Goal: Task Accomplishment & Management: Use online tool/utility

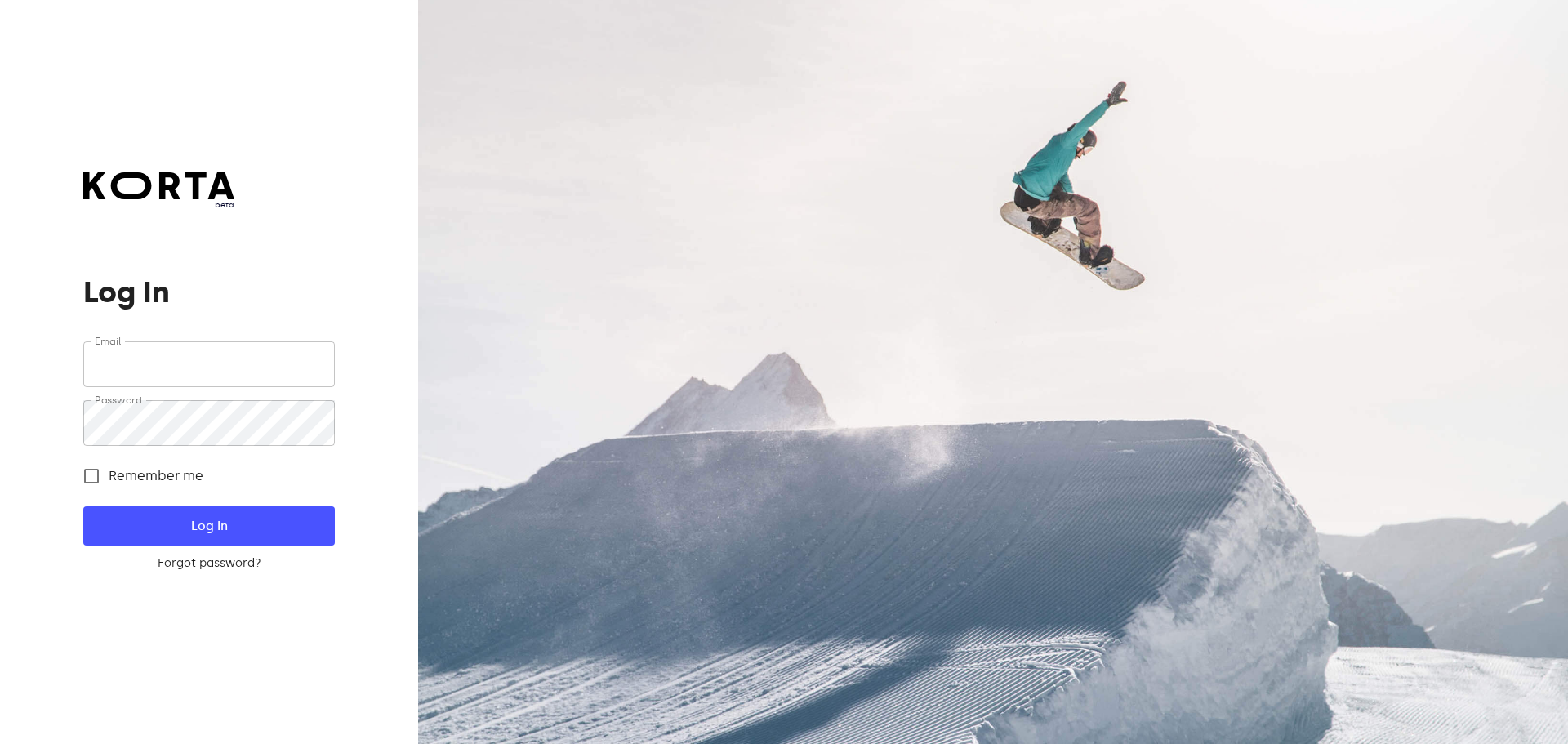
type input "[EMAIL_ADDRESS][DOMAIN_NAME]"
click at [212, 506] on button "Log In" at bounding box center [209, 525] width 250 height 39
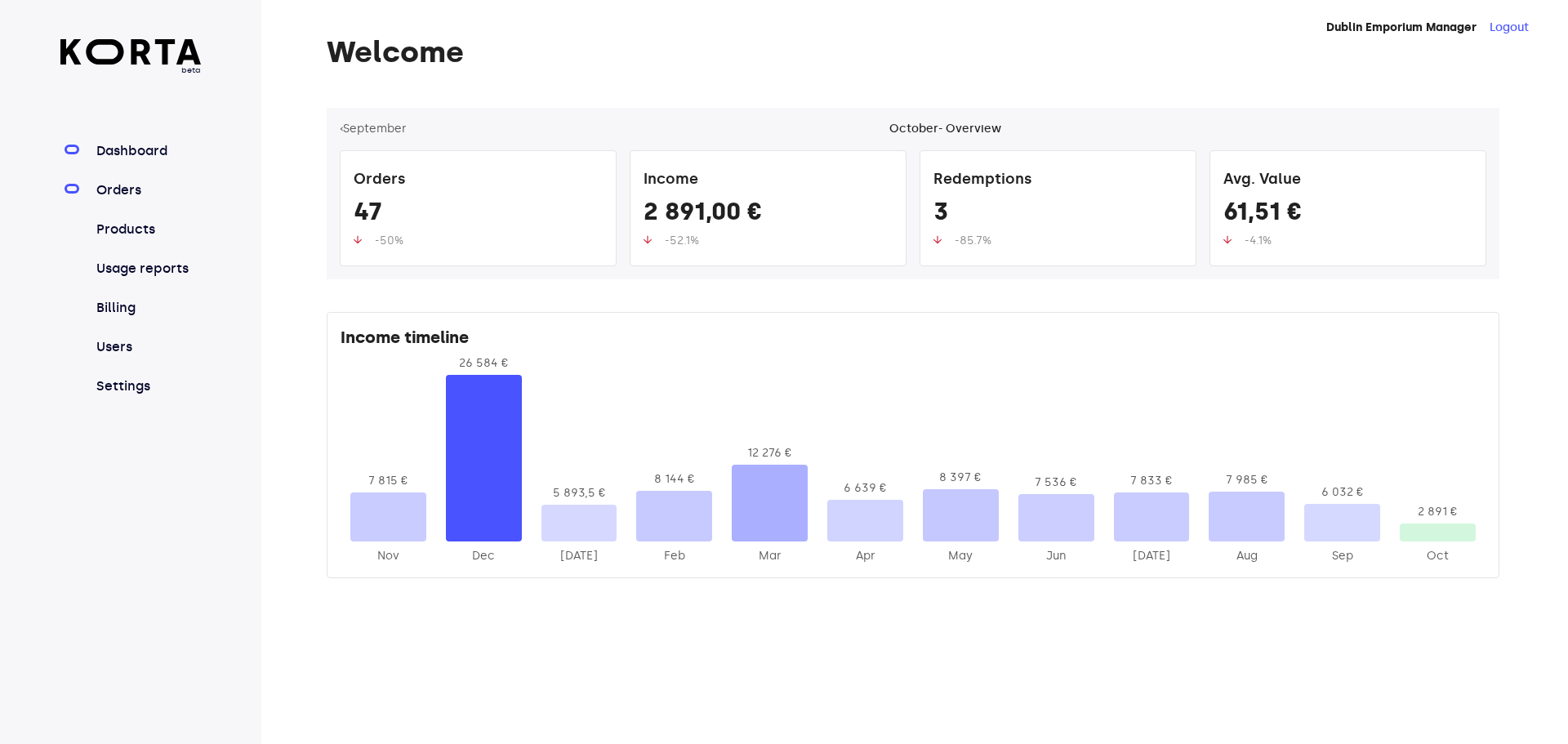
click at [129, 192] on link "Orders" at bounding box center [148, 191] width 109 height 20
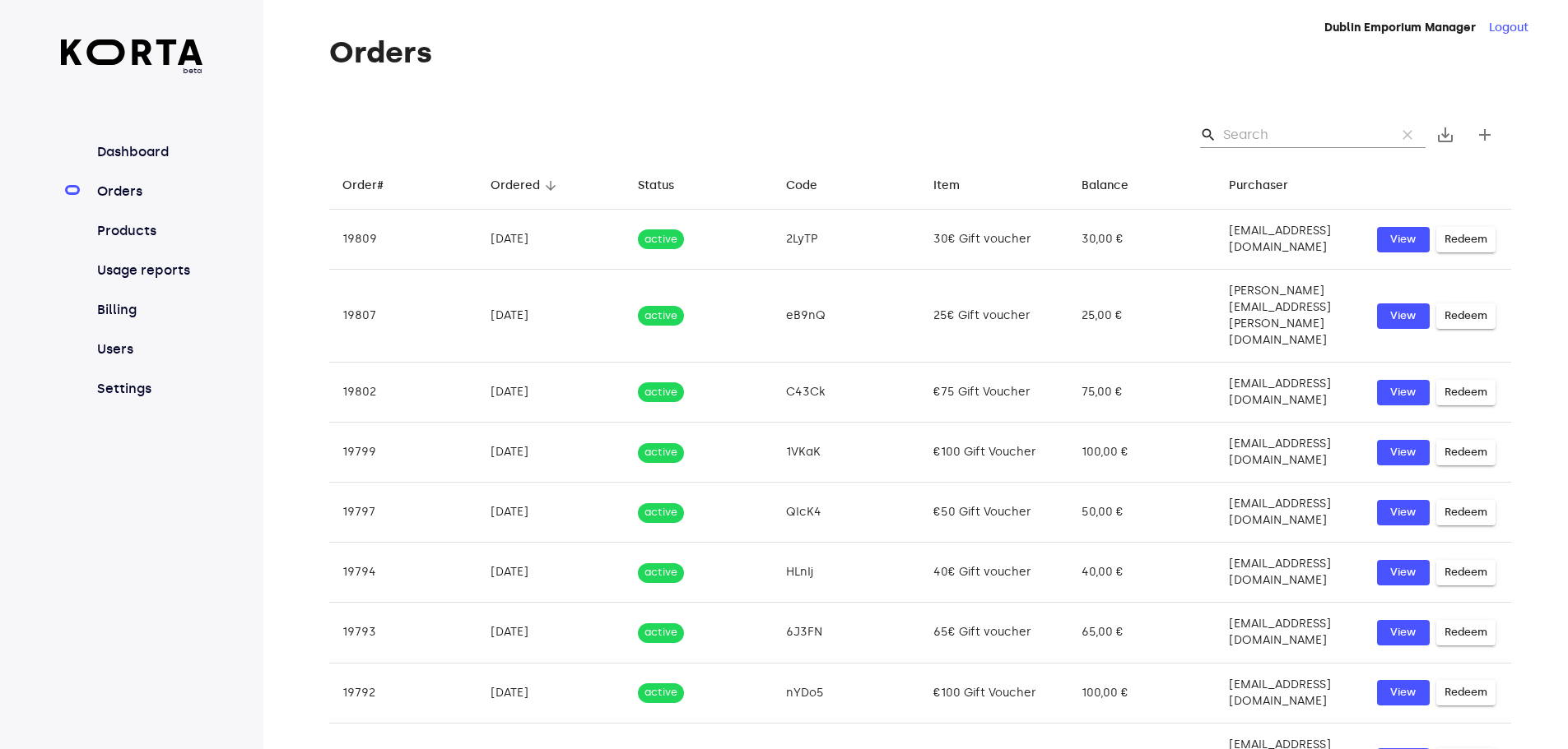
click at [1259, 136] on input "Search" at bounding box center [1302, 134] width 160 height 26
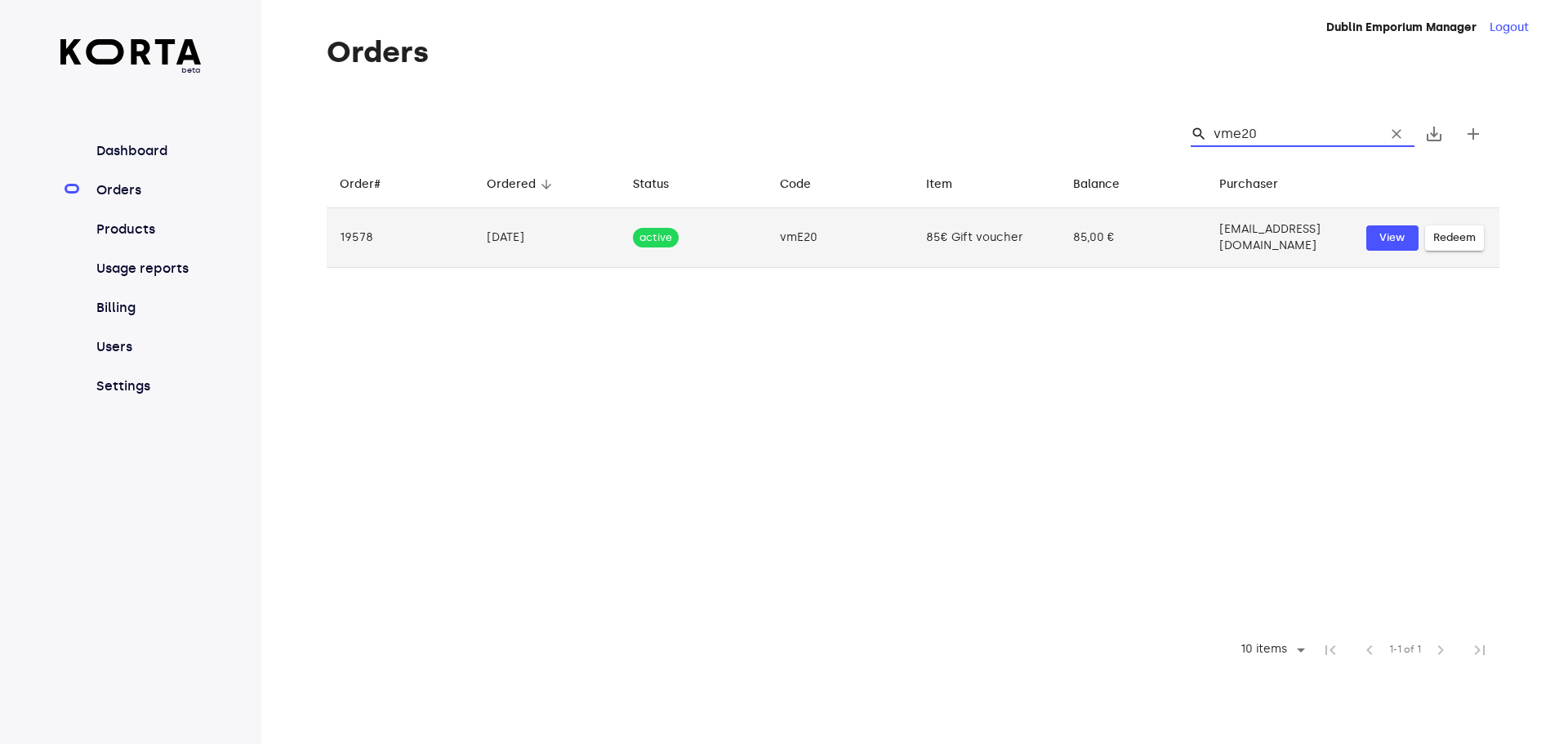
type input "vme20"
click at [1469, 226] on button "Redeem" at bounding box center [1455, 239] width 59 height 25
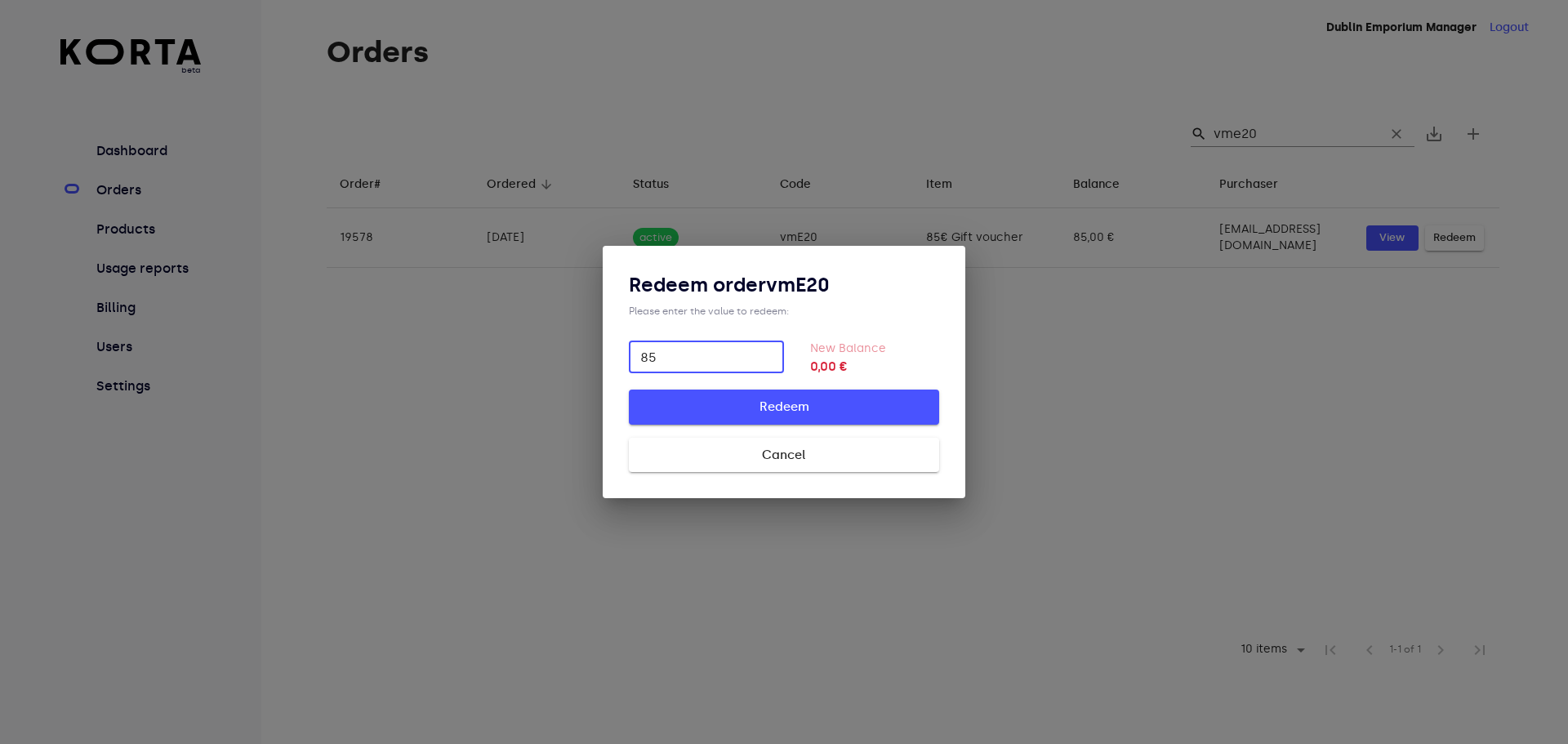
type input "85"
click at [740, 406] on span "Redeem" at bounding box center [784, 406] width 258 height 21
